Goal: Information Seeking & Learning: Find contact information

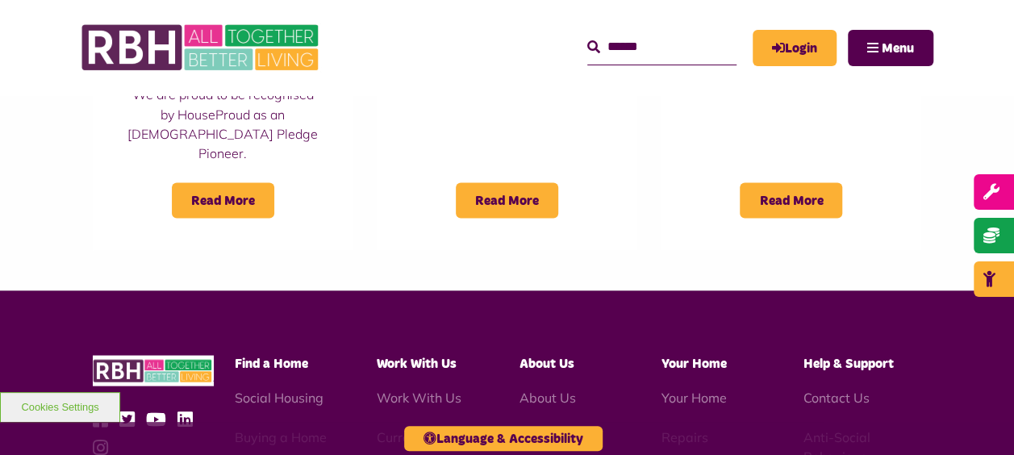
scroll to position [1540, 0]
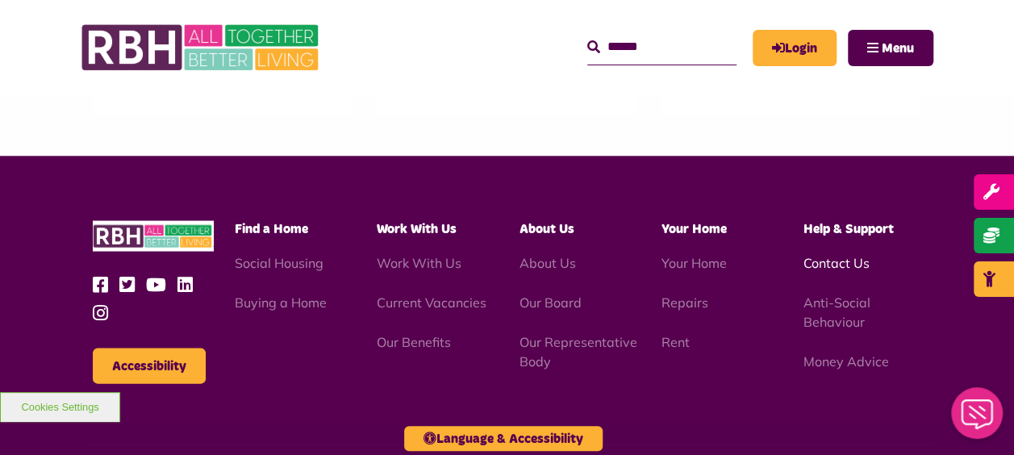
click at [841, 255] on link "Contact Us" at bounding box center [837, 263] width 66 height 16
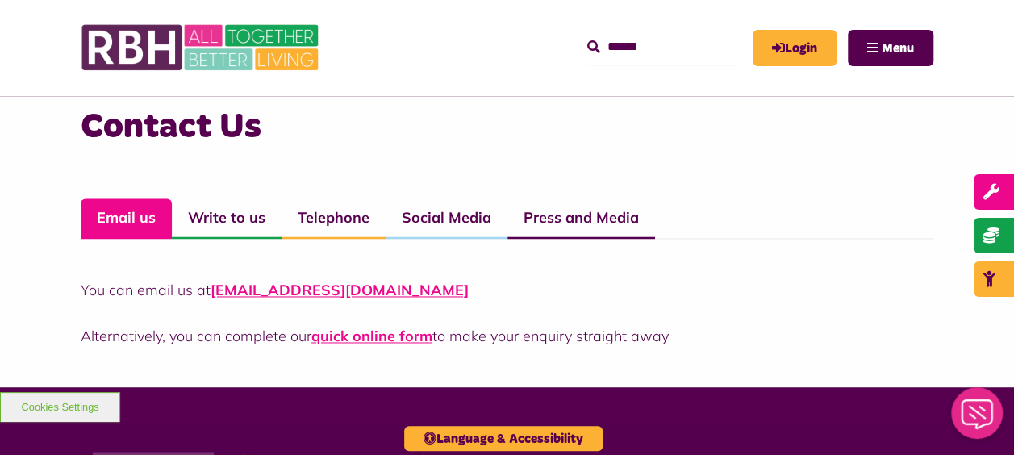
scroll to position [1127, 0]
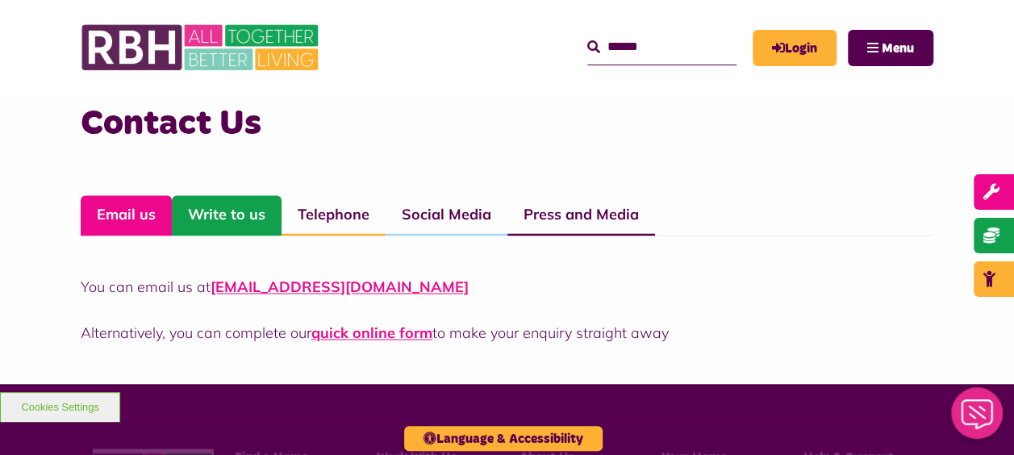
click at [224, 199] on link "Write to us" at bounding box center [227, 215] width 110 height 40
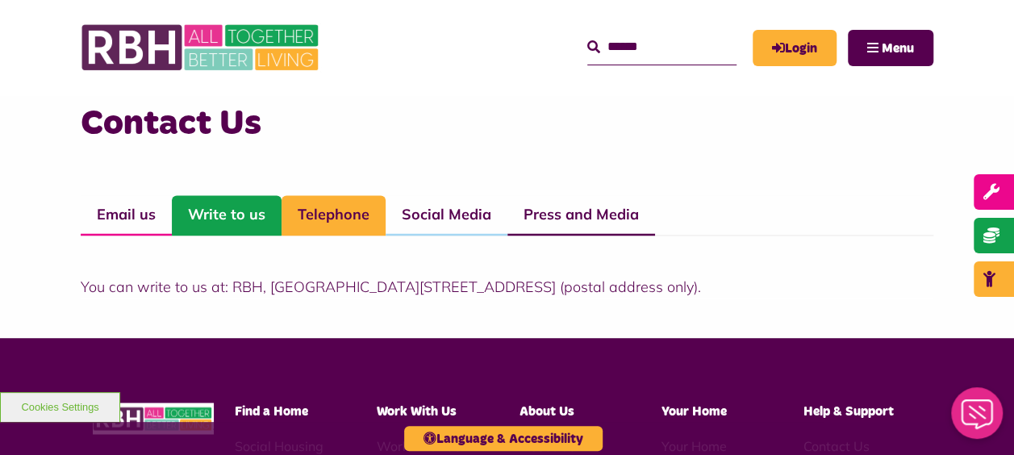
click at [300, 211] on link "Telephone" at bounding box center [334, 215] width 104 height 40
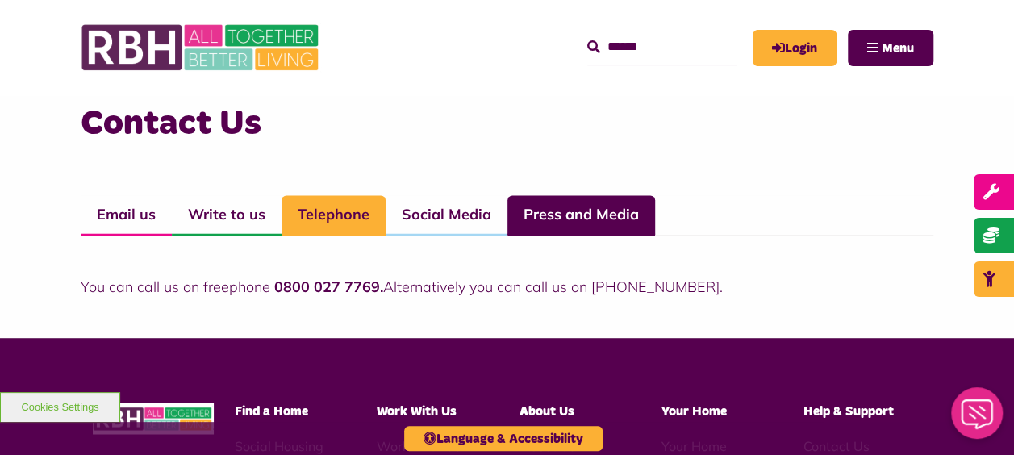
click at [575, 215] on link "Press and Media" at bounding box center [582, 215] width 148 height 40
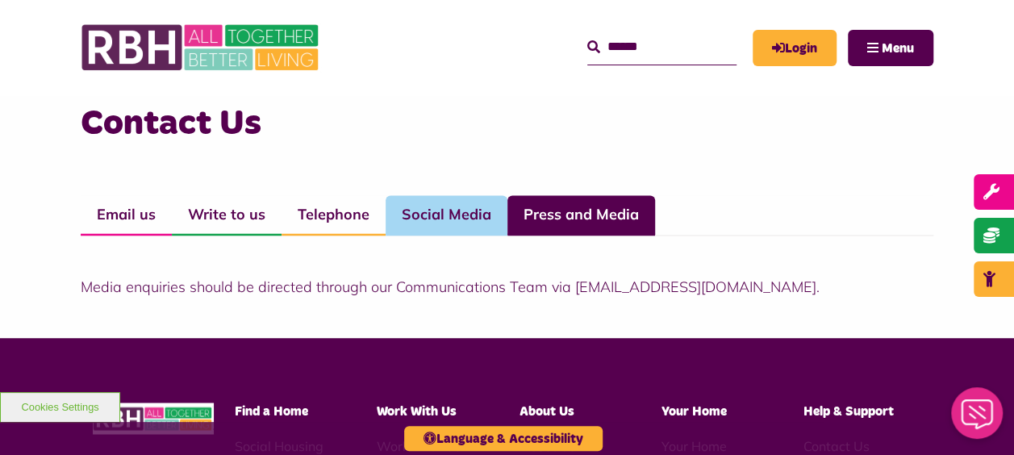
click at [478, 207] on link "Social Media" at bounding box center [447, 215] width 122 height 40
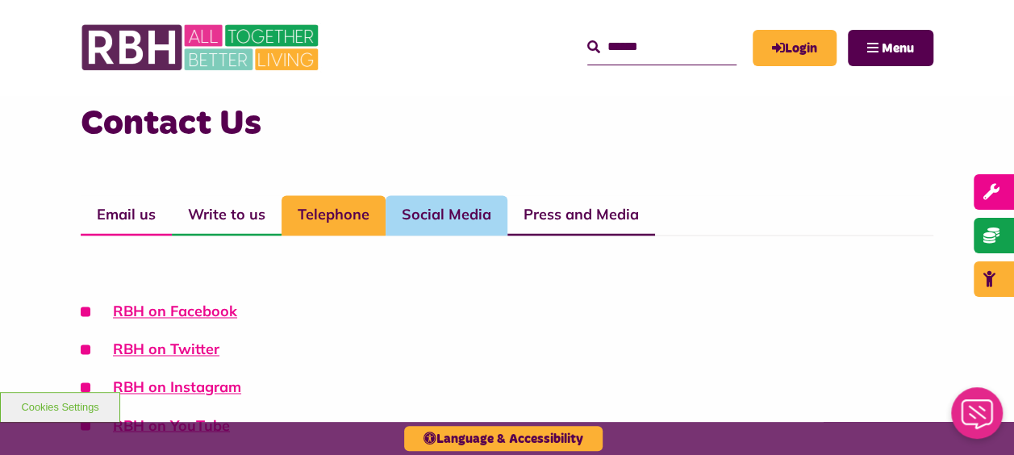
click at [338, 209] on link "Telephone" at bounding box center [334, 215] width 104 height 40
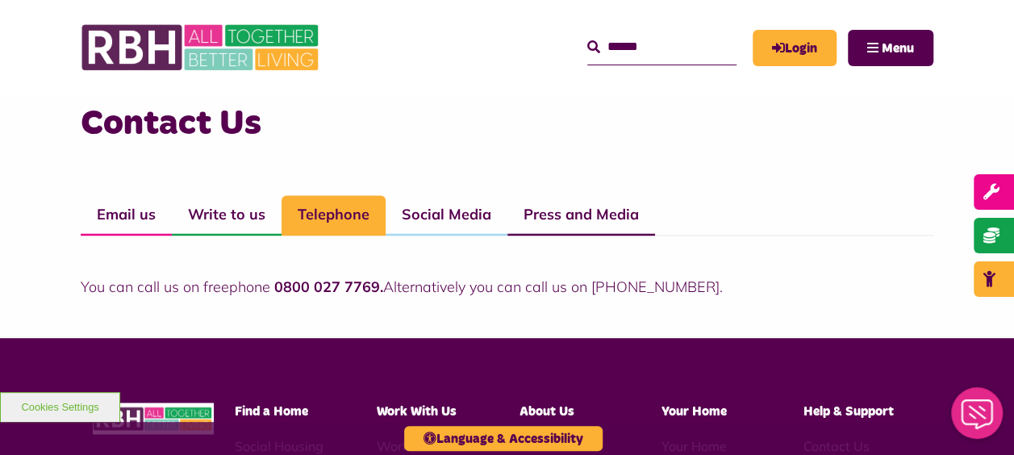
click at [338, 209] on link "Telephone" at bounding box center [334, 215] width 104 height 40
click at [148, 206] on link "Email us" at bounding box center [126, 215] width 91 height 40
